Goal: Task Accomplishment & Management: Manage account settings

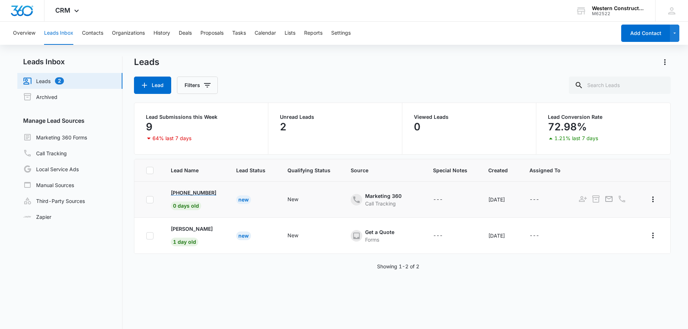
click at [183, 191] on p "+1 (971) 218-9784" at bounding box center [193, 193] width 45 height 8
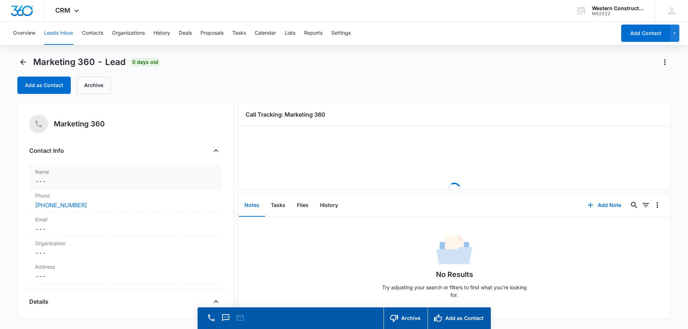
click at [56, 180] on dd "Cancel Save Changes ---" at bounding box center [125, 181] width 181 height 9
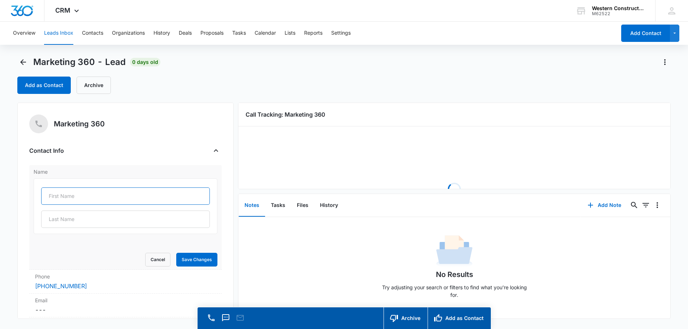
click at [59, 191] on input "text" at bounding box center [125, 195] width 169 height 17
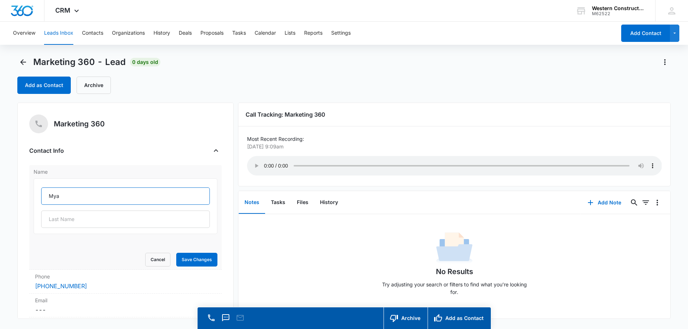
type input "Mya"
type input "Jones"
click at [177, 262] on button "Save Changes" at bounding box center [196, 260] width 41 height 14
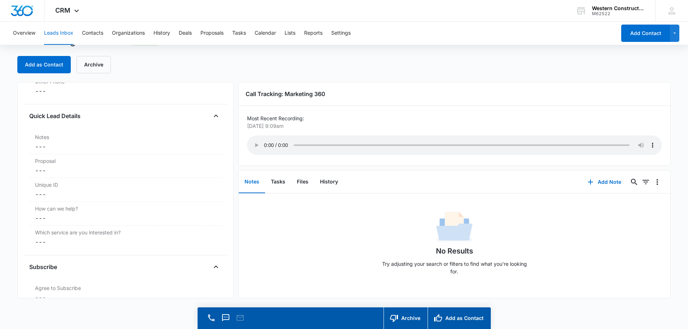
scroll to position [564, 0]
click at [65, 147] on dd "Cancel Save Changes ---" at bounding box center [125, 147] width 181 height 9
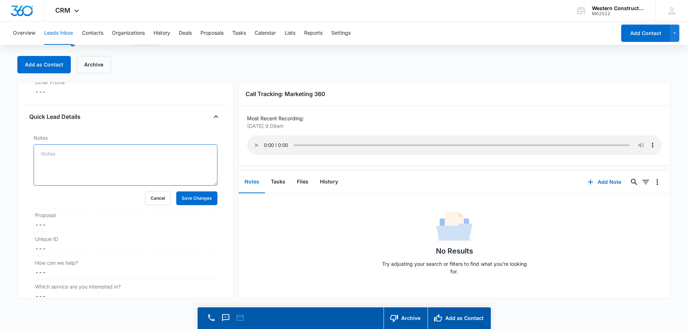
click at [63, 158] on textarea "Notes" at bounding box center [126, 164] width 184 height 41
type textarea "Estimate scheduled 10/8/2025"
click at [194, 194] on button "Save Changes" at bounding box center [196, 198] width 41 height 14
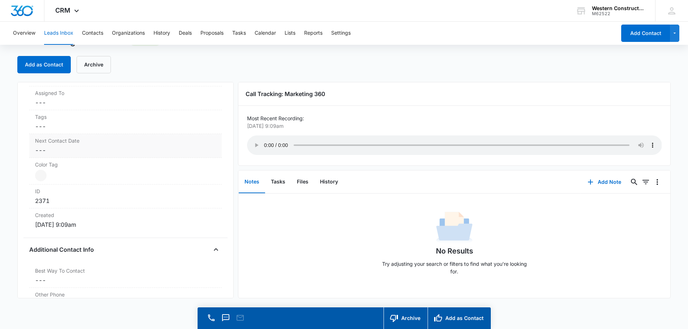
scroll to position [348, 0]
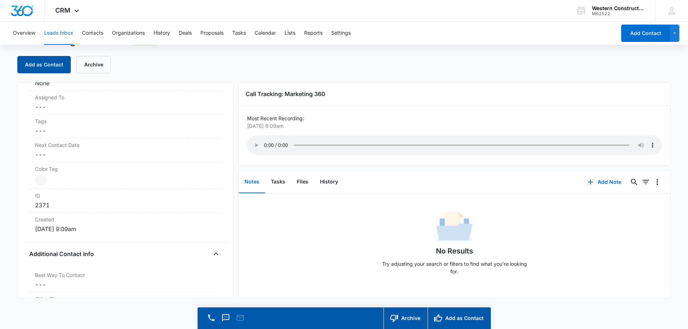
click at [56, 60] on button "Add as Contact" at bounding box center [43, 64] width 53 height 17
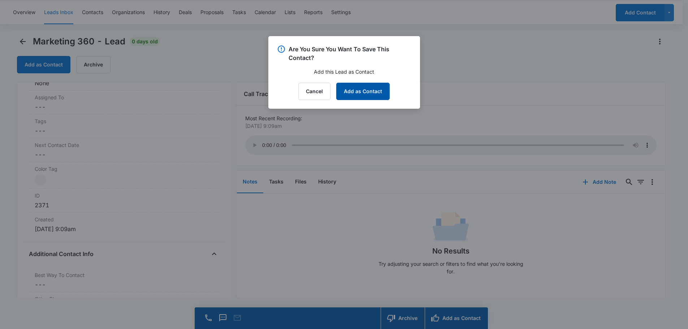
click at [374, 91] on button "Add as Contact" at bounding box center [362, 91] width 53 height 17
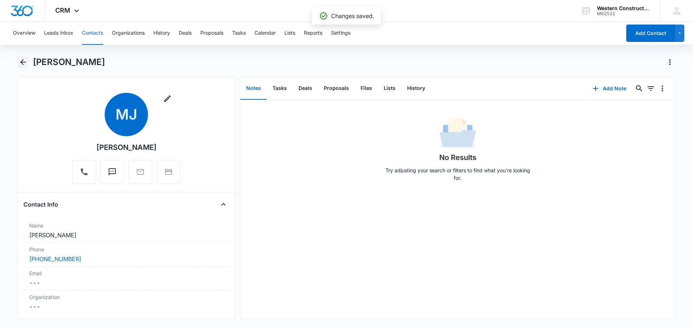
click at [24, 65] on icon "Back" at bounding box center [23, 62] width 9 height 9
